Goal: Transaction & Acquisition: Download file/media

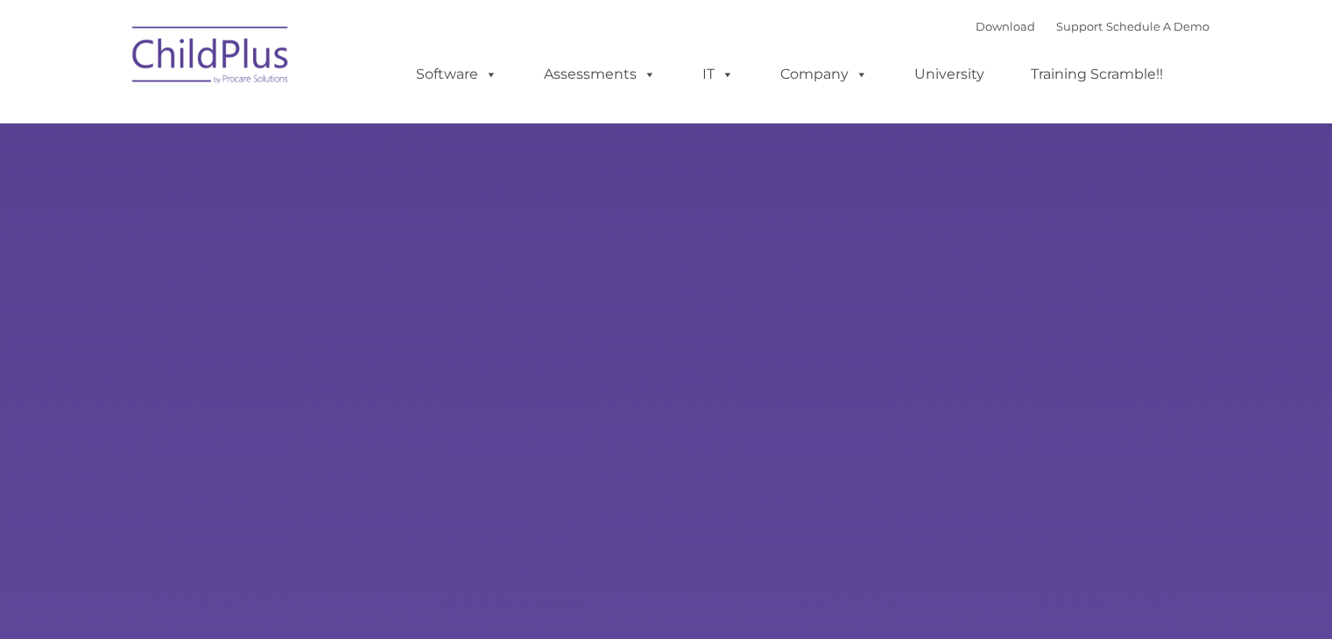
type input ""
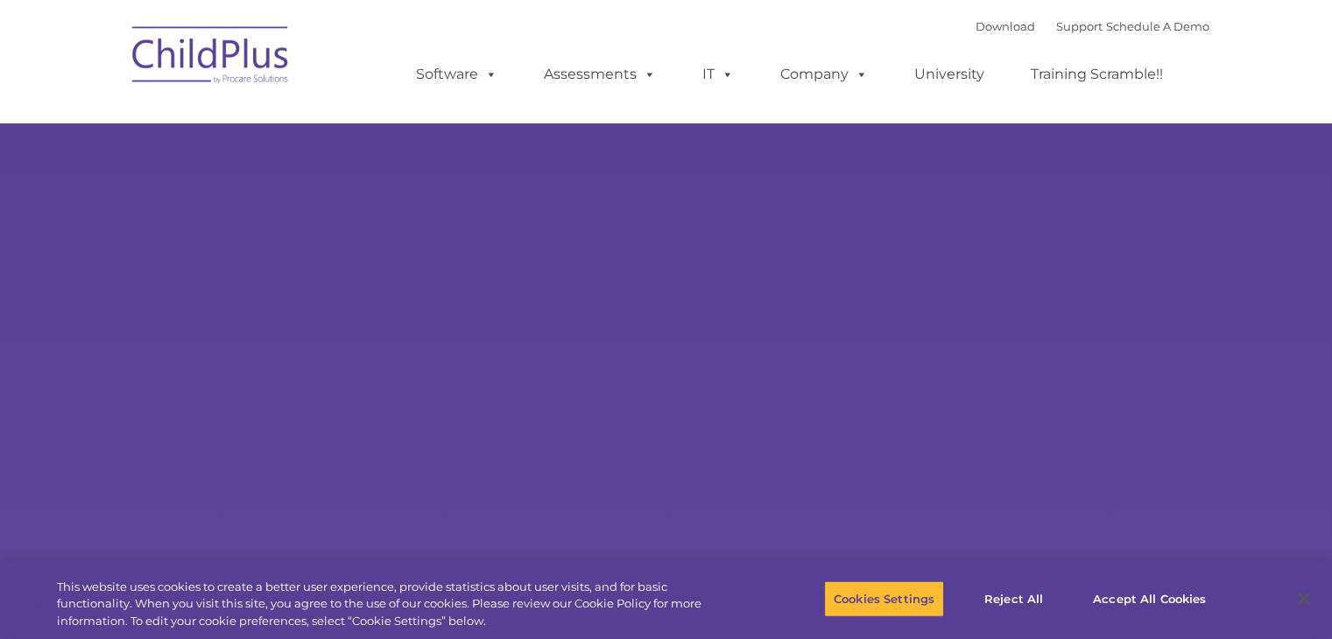
select select "MEDIUM"
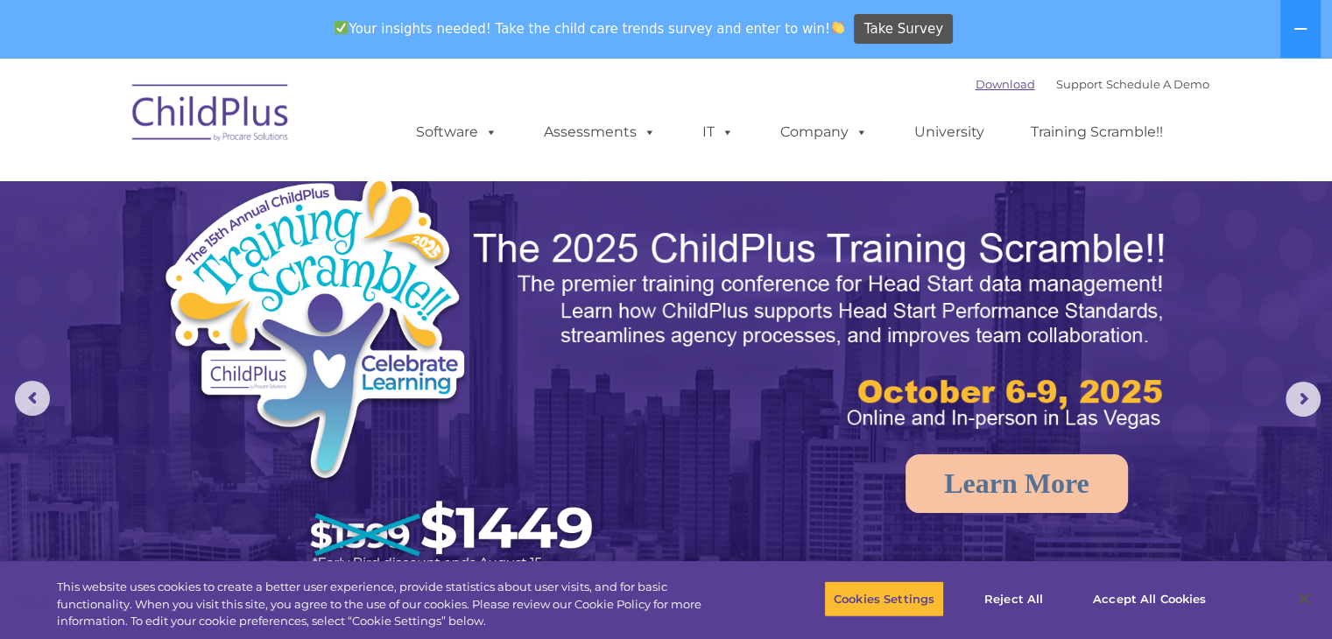
click at [976, 82] on link "Download" at bounding box center [1006, 84] width 60 height 14
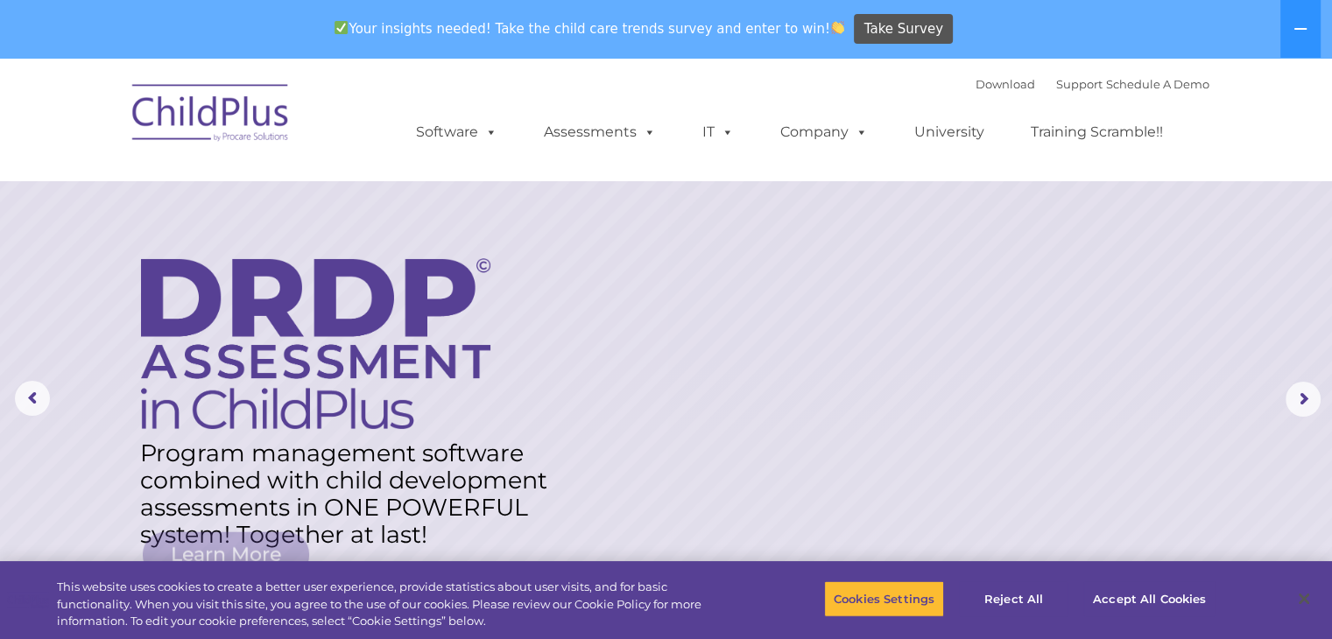
click at [207, 116] on img at bounding box center [210, 116] width 175 height 88
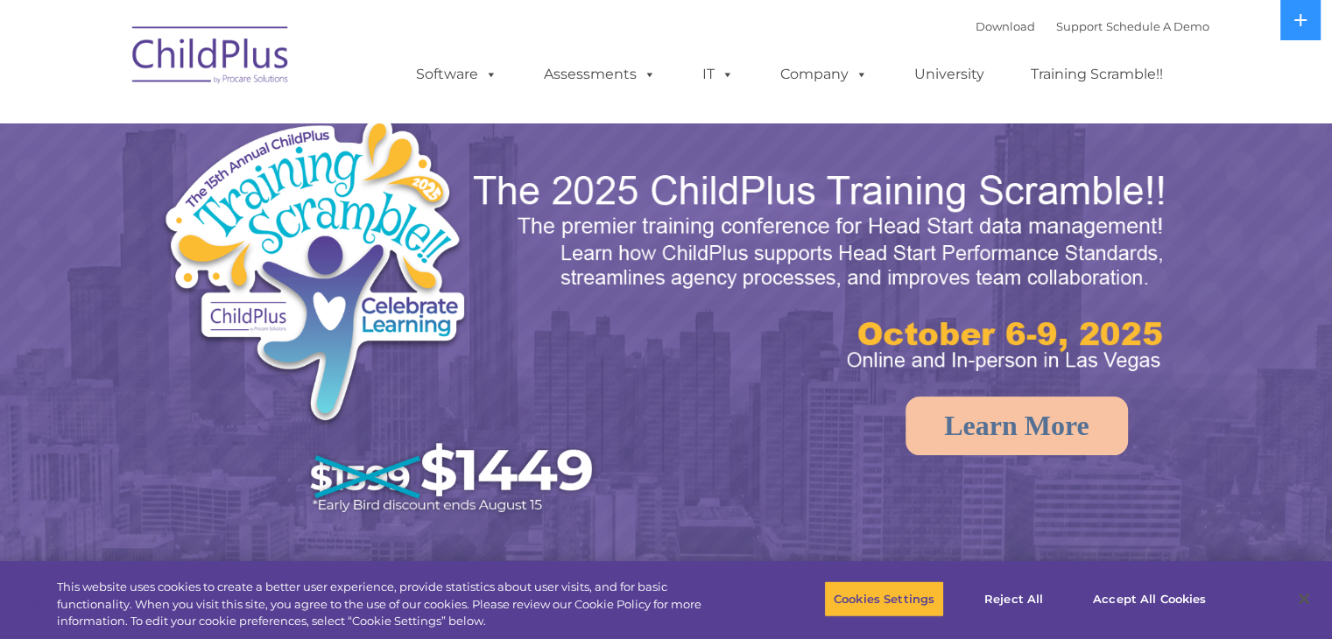
select select "MEDIUM"
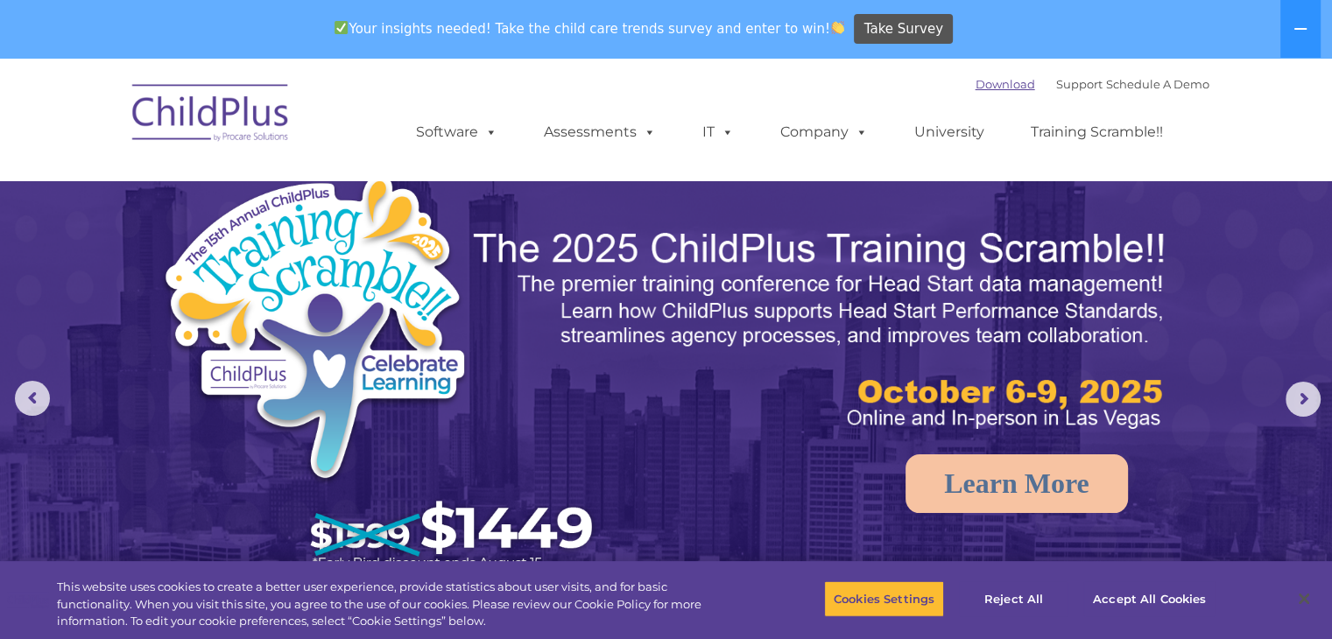
click at [976, 84] on link "Download" at bounding box center [1006, 84] width 60 height 14
